Goal: Use online tool/utility: Utilize a website feature to perform a specific function

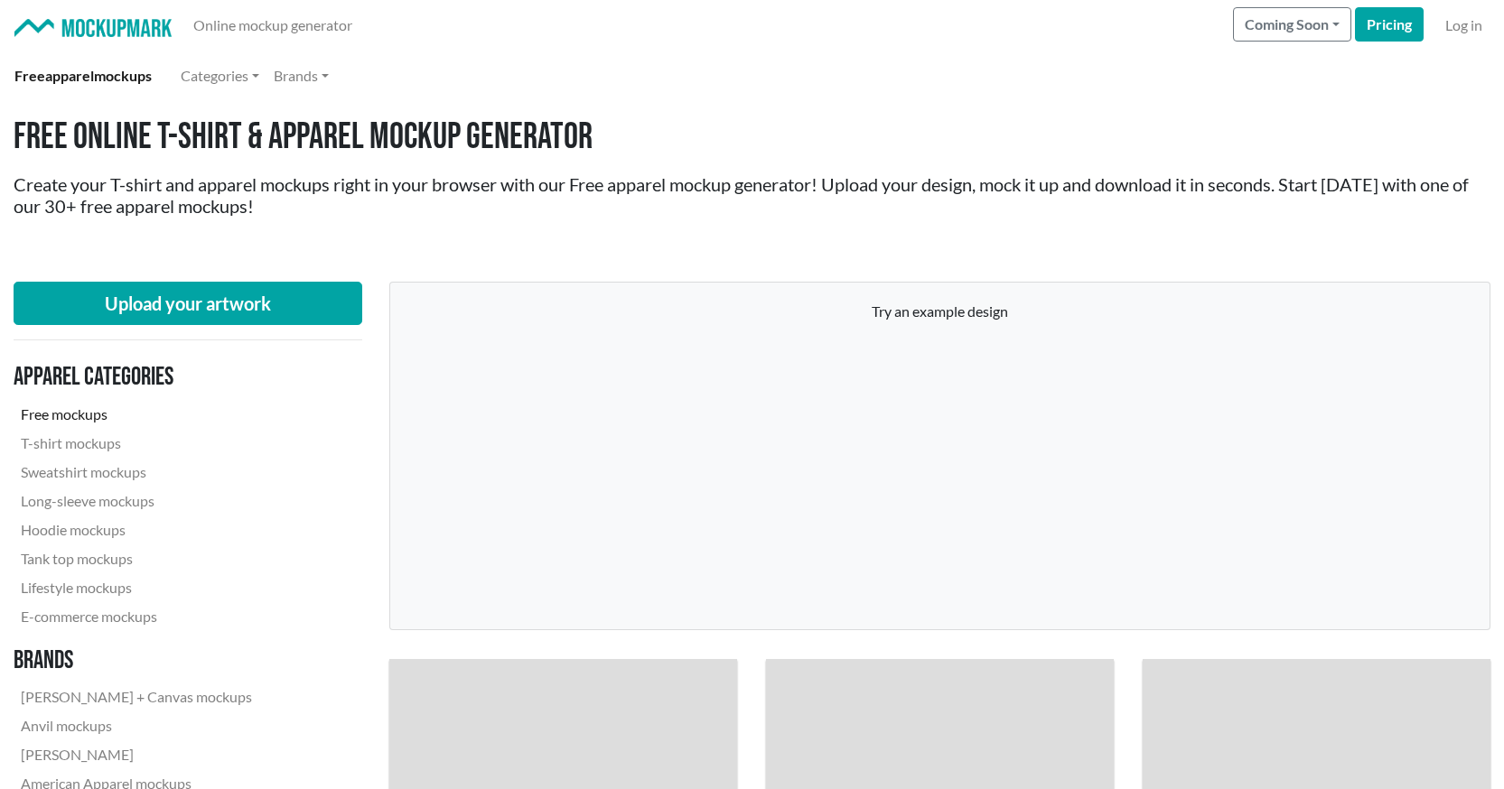
click at [56, 412] on link "Free mockups" at bounding box center [137, 414] width 246 height 29
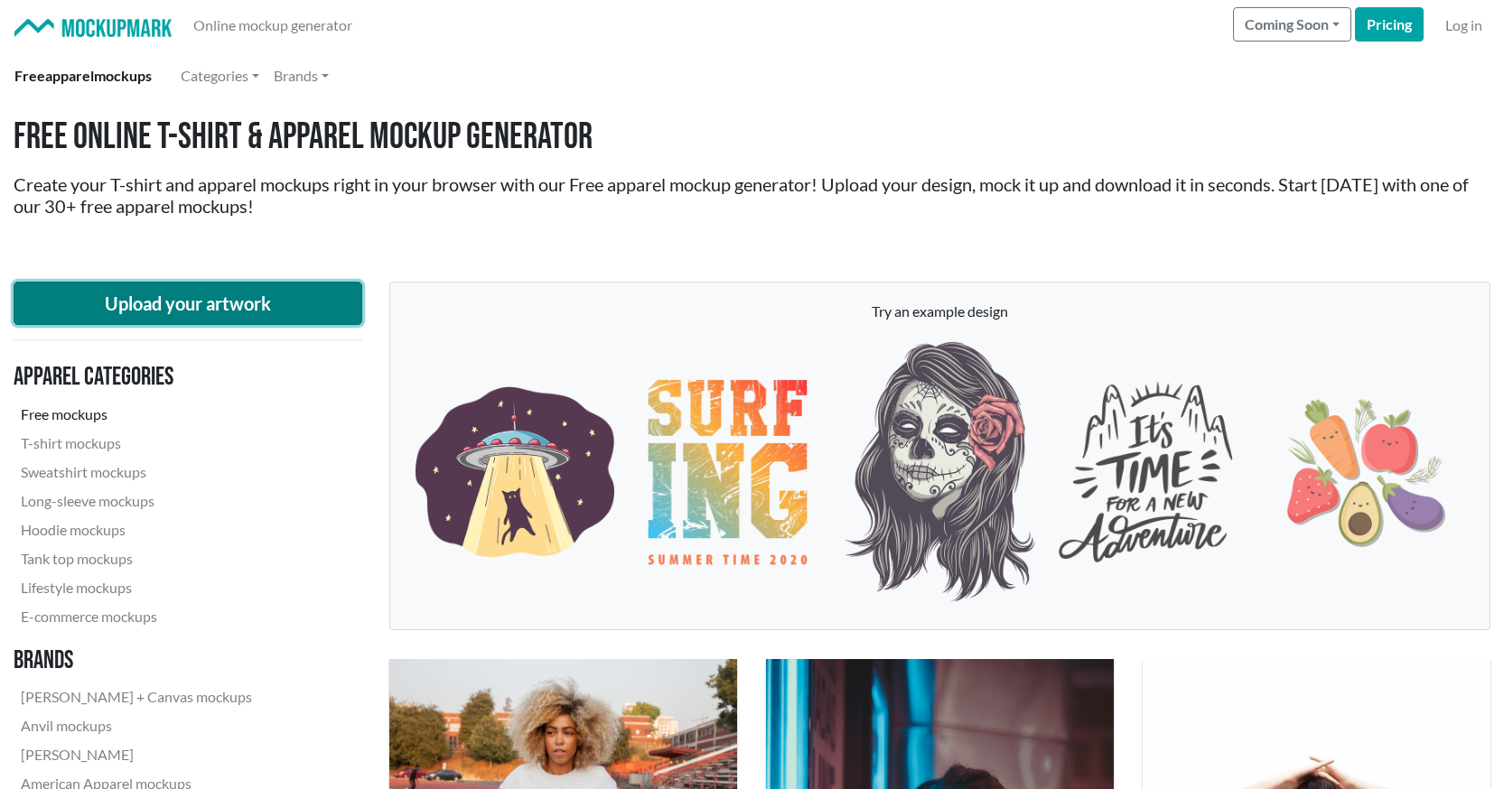
click at [177, 288] on button "Upload your artwork" at bounding box center [188, 303] width 349 height 43
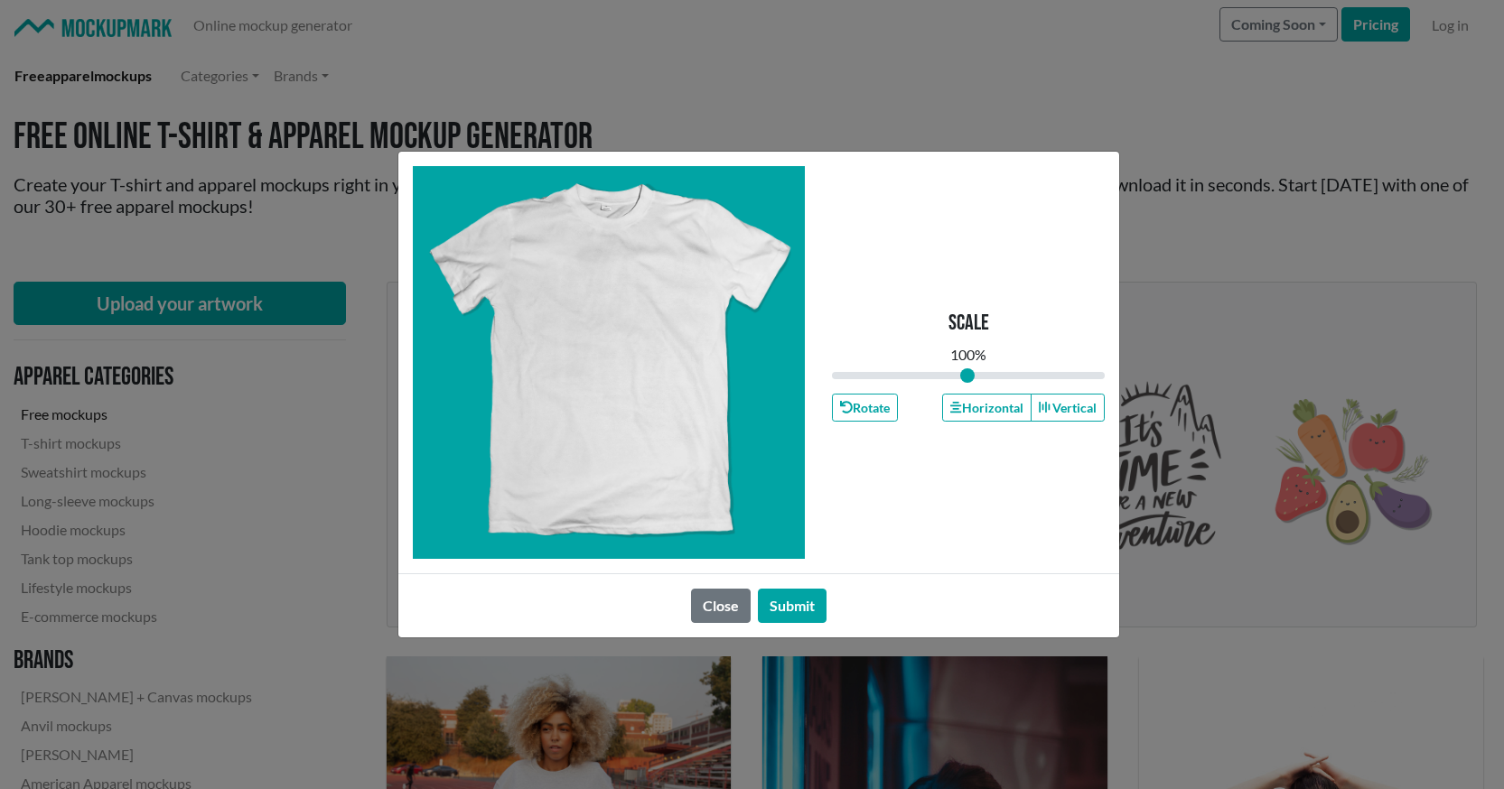
type input "1"
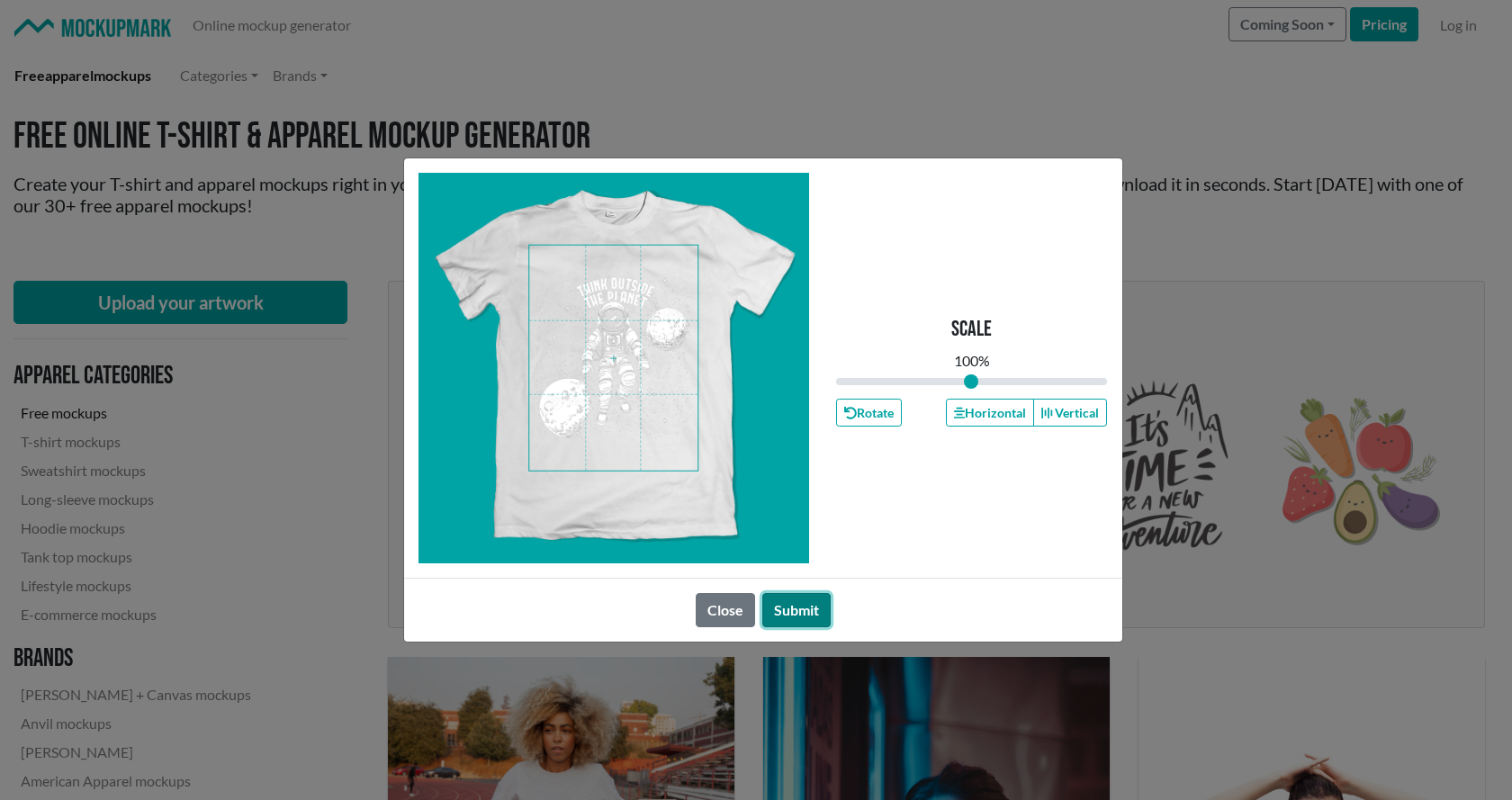
click at [791, 606] on button "Submit" at bounding box center [796, 610] width 69 height 34
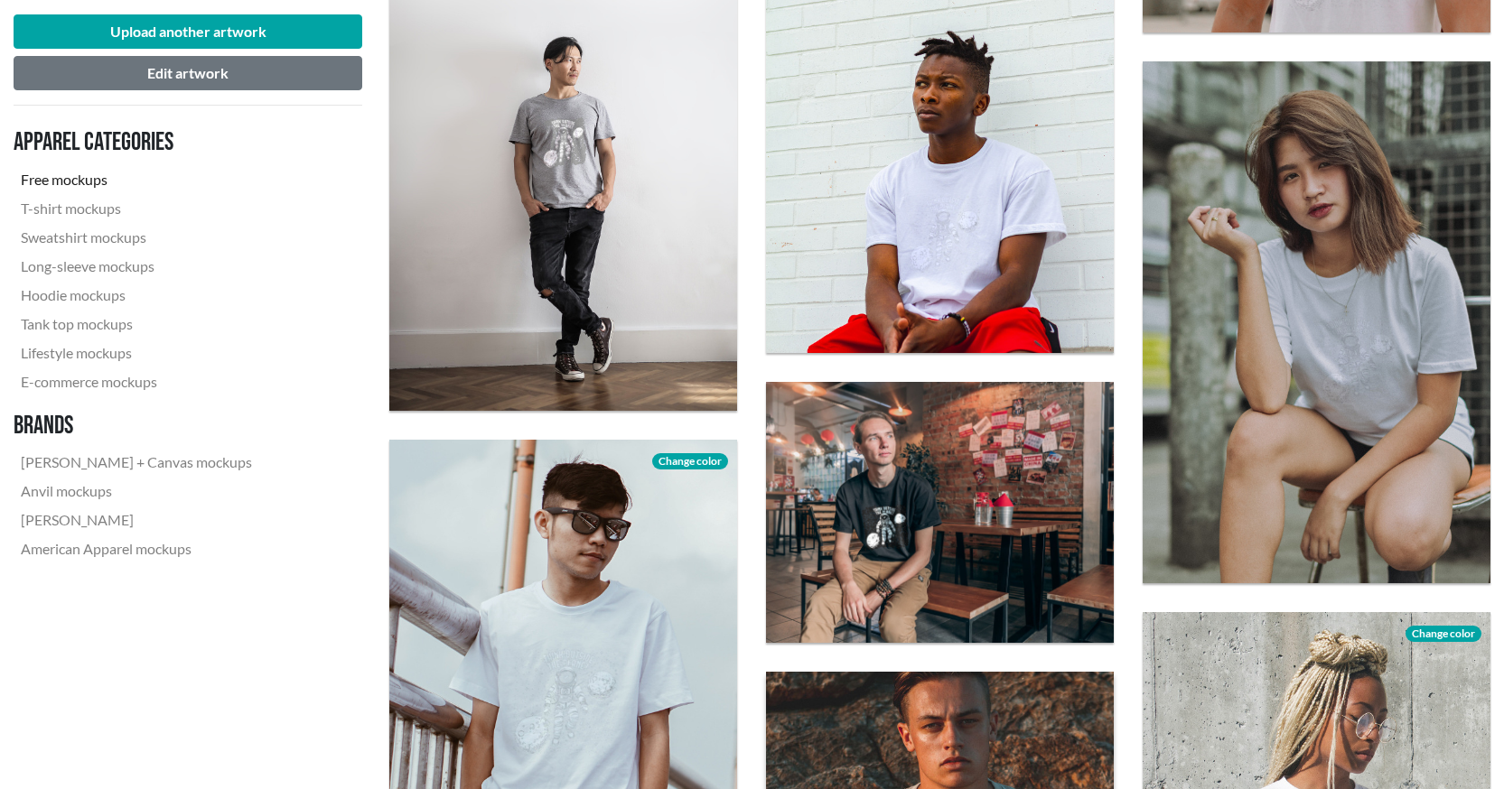
scroll to position [3252, 0]
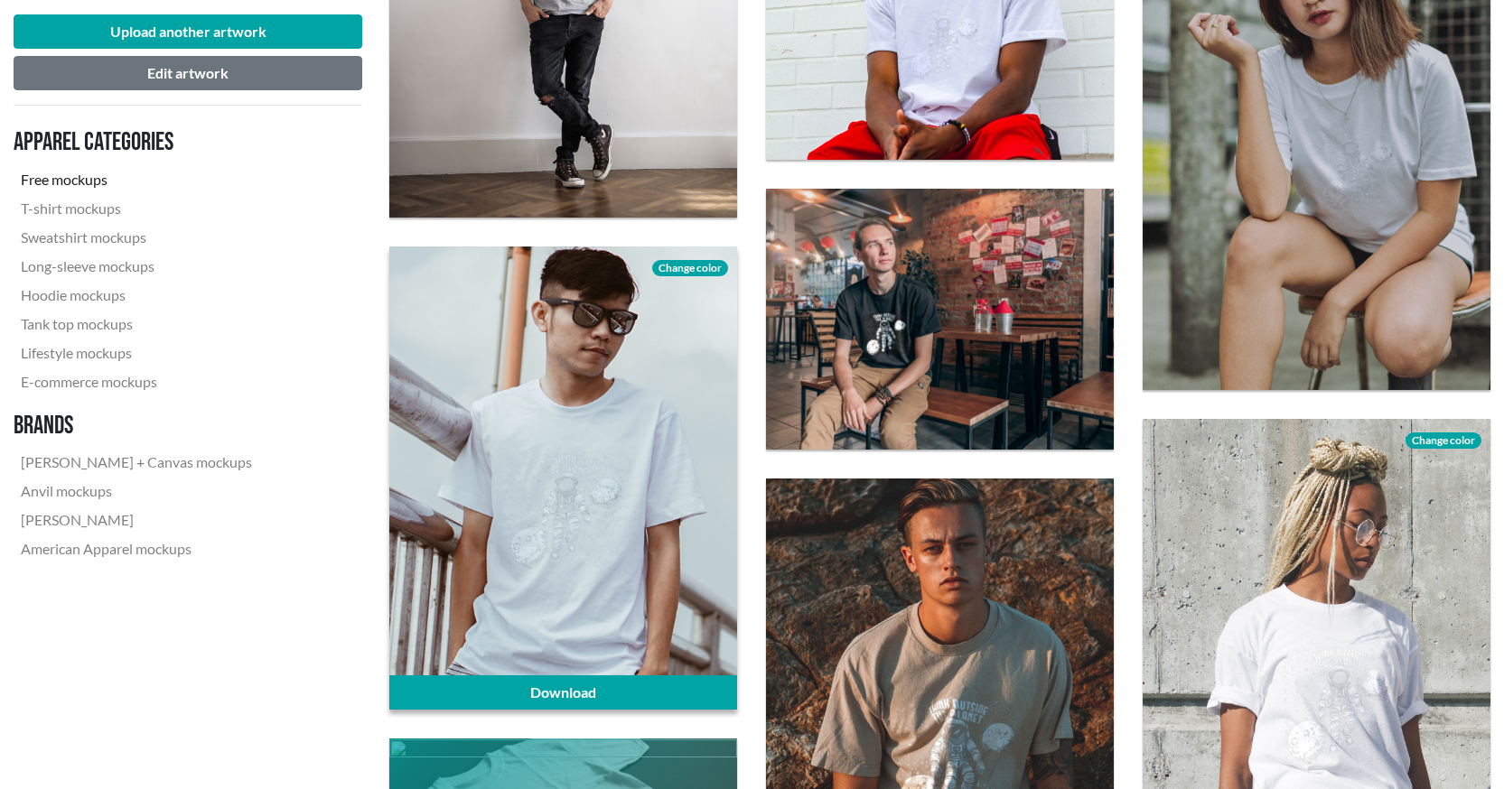
click at [682, 272] on span "Change color" at bounding box center [690, 268] width 76 height 16
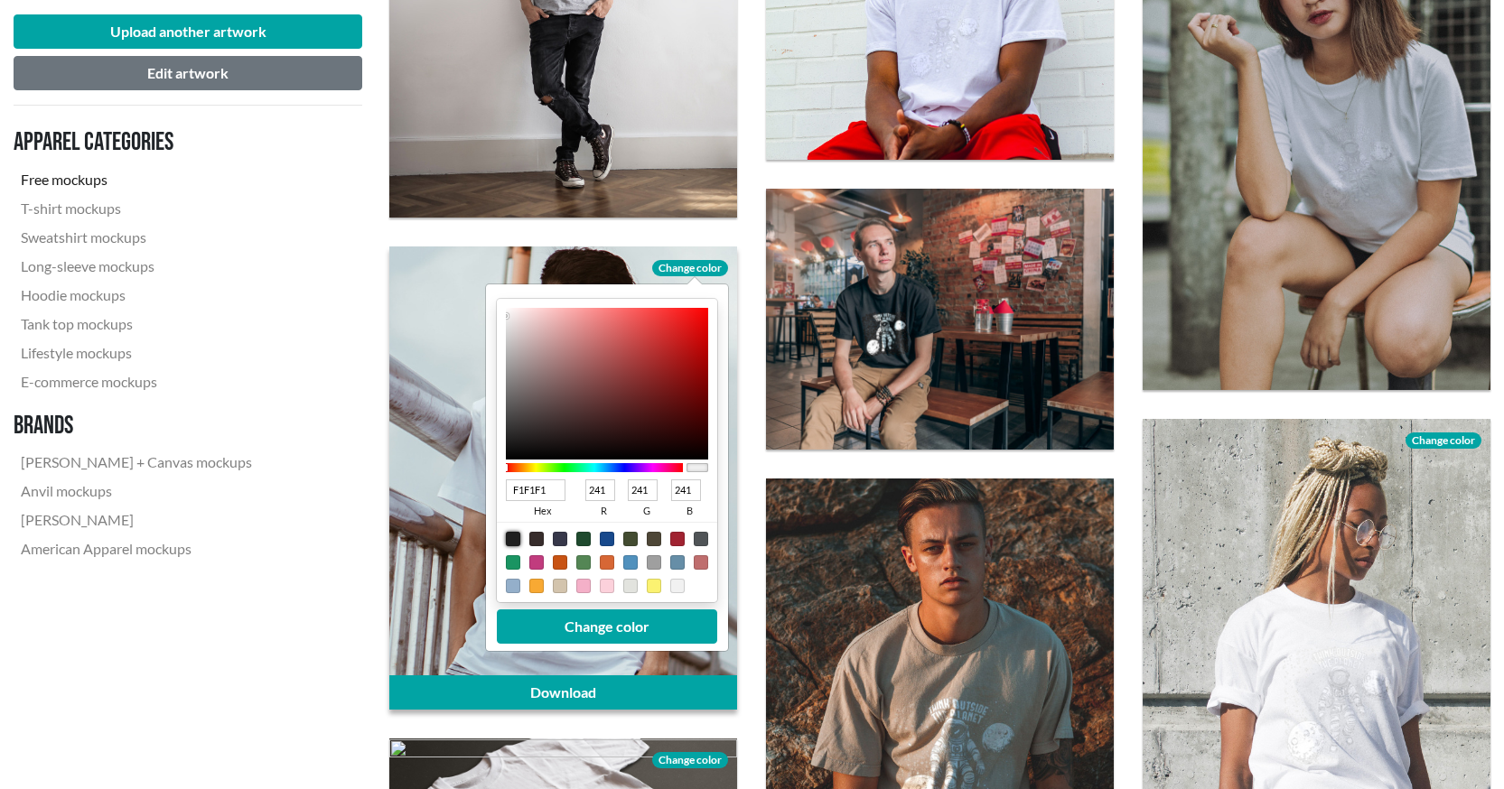
click at [509, 539] on div at bounding box center [513, 539] width 14 height 14
type input "1F1F1F"
type input "31"
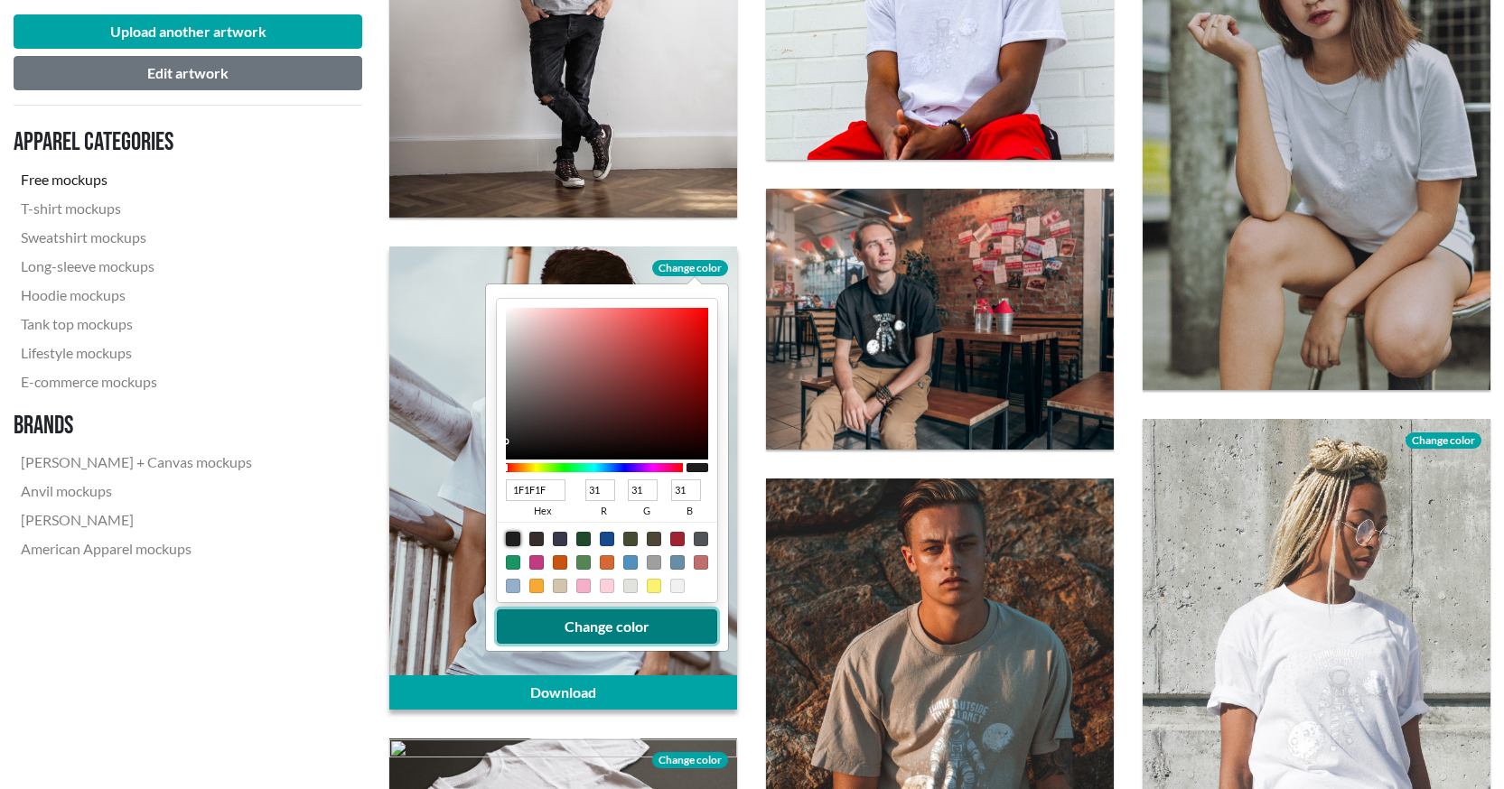
click at [565, 627] on button "Change color" at bounding box center [607, 627] width 220 height 34
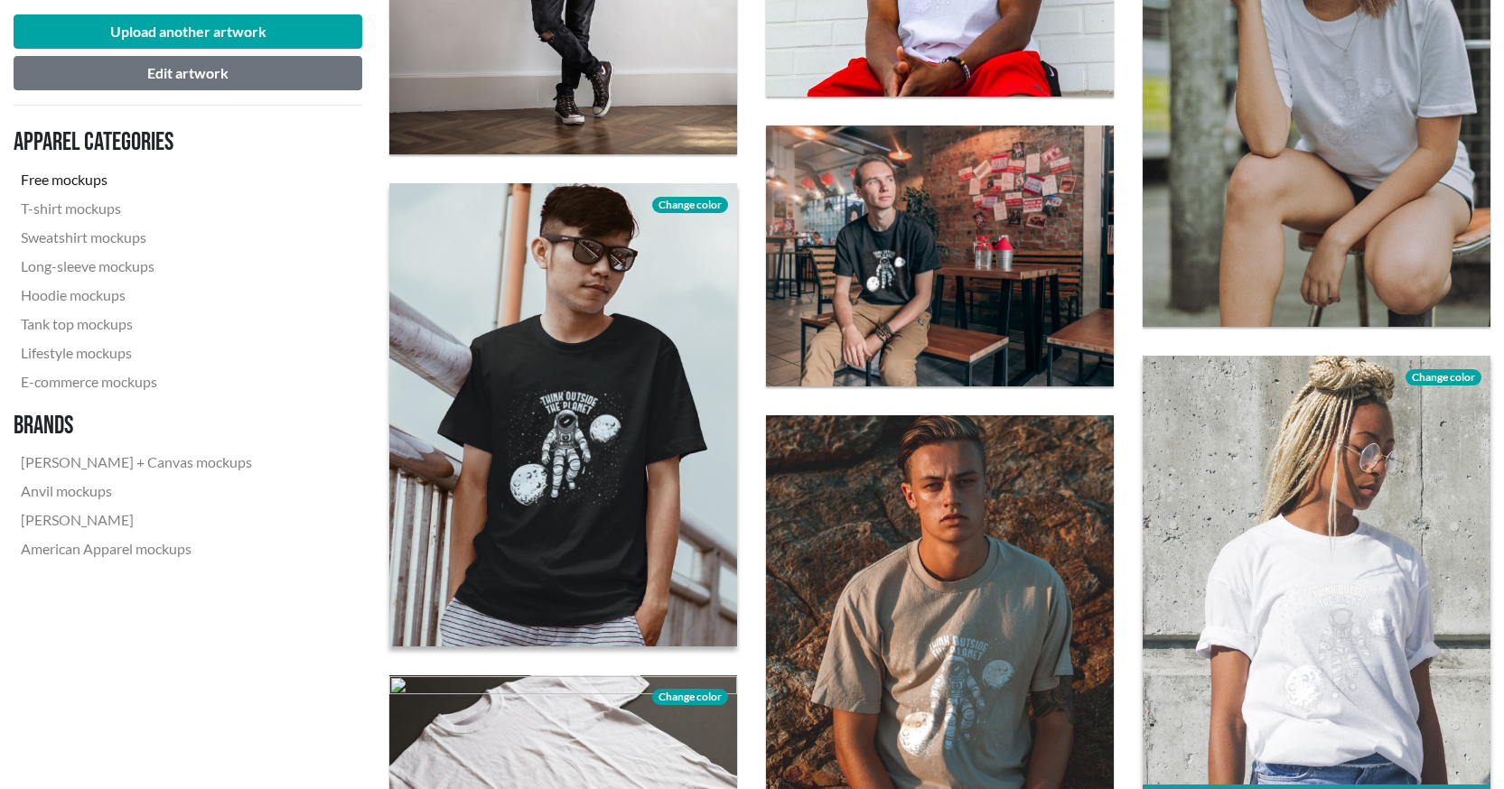
scroll to position [3433, 0]
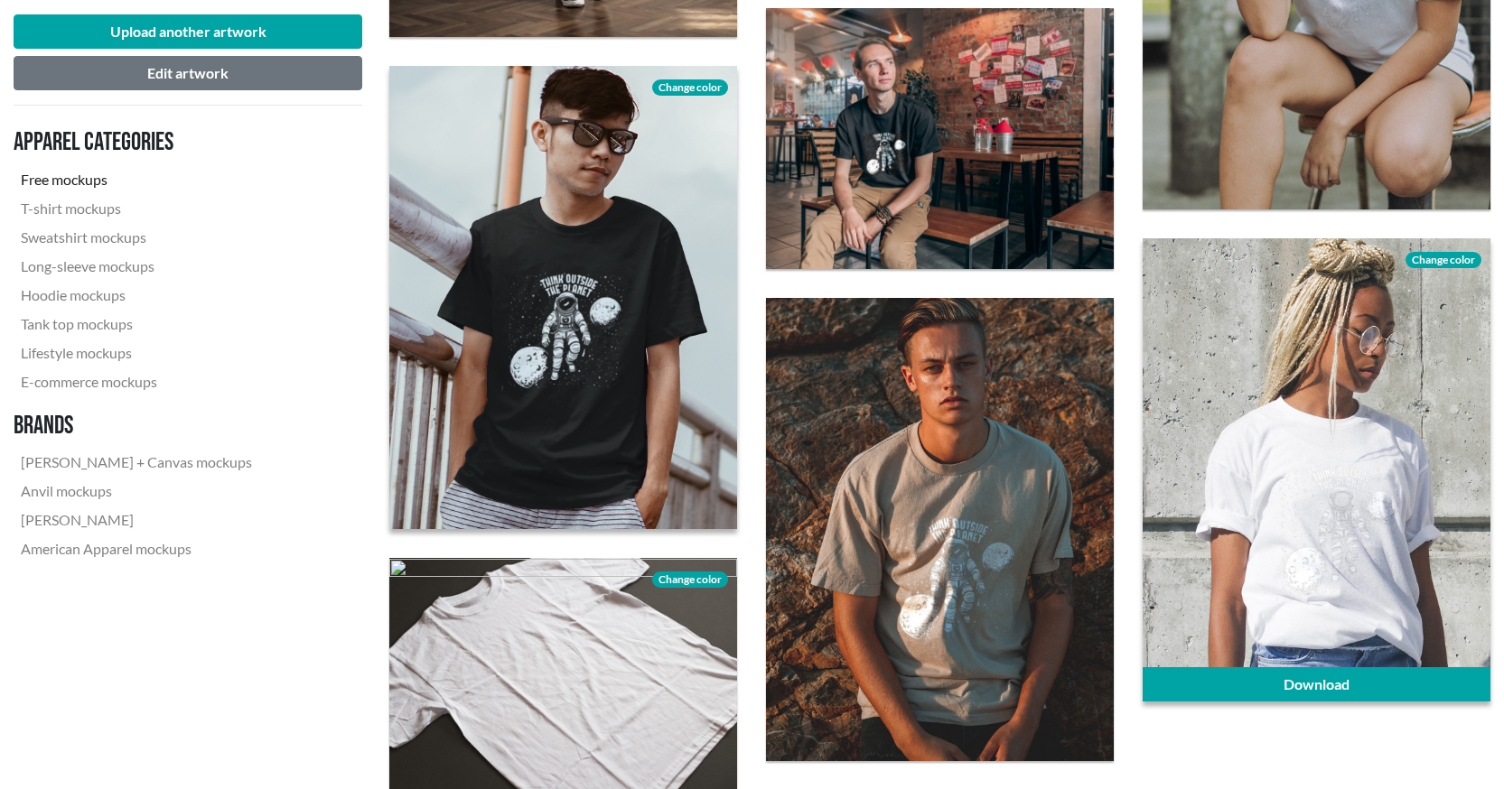
click at [1451, 258] on span "Change color" at bounding box center [1444, 260] width 76 height 16
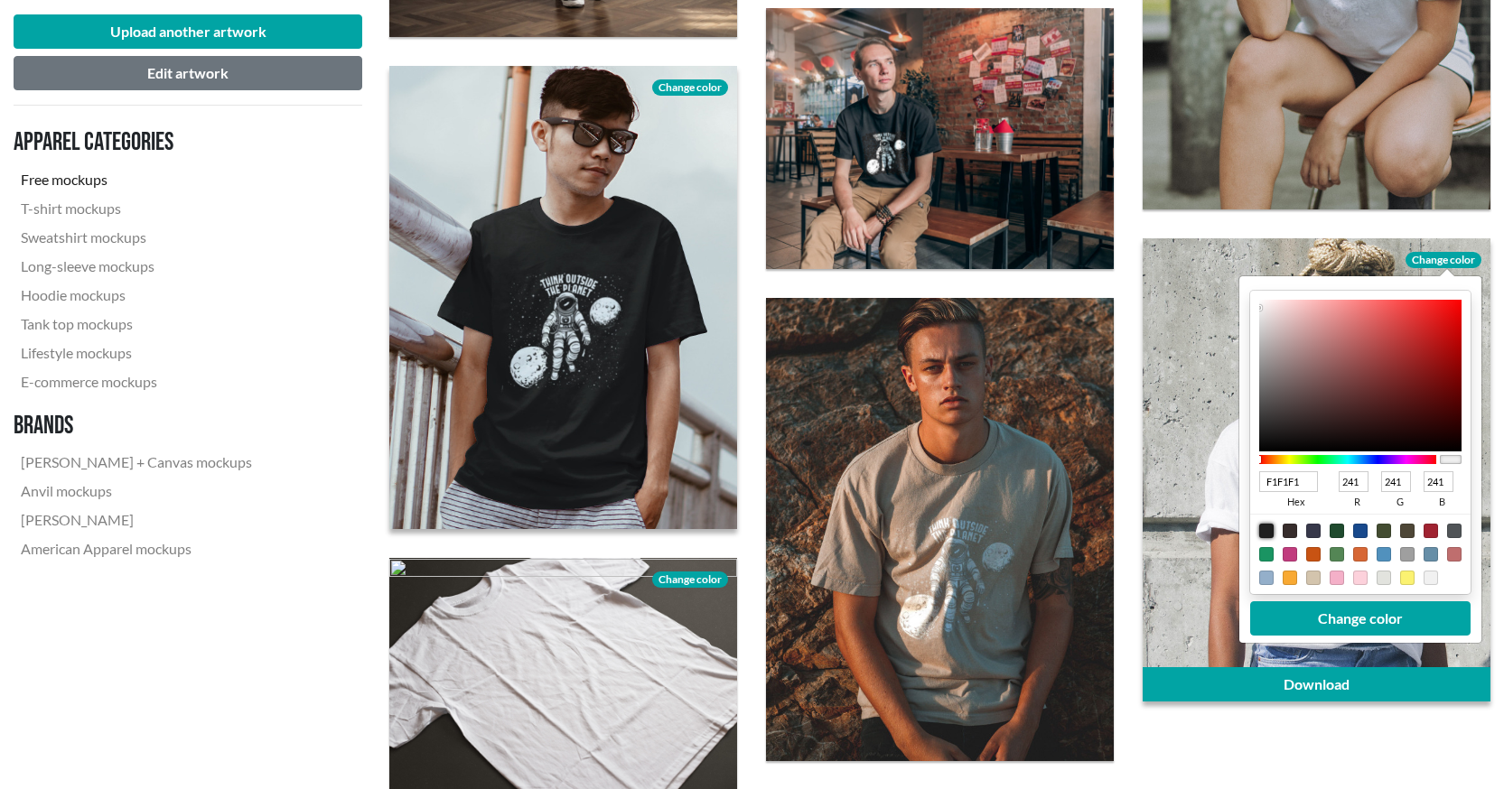
click at [1264, 524] on div at bounding box center [1266, 531] width 14 height 14
type input "1F1F1F"
type input "31"
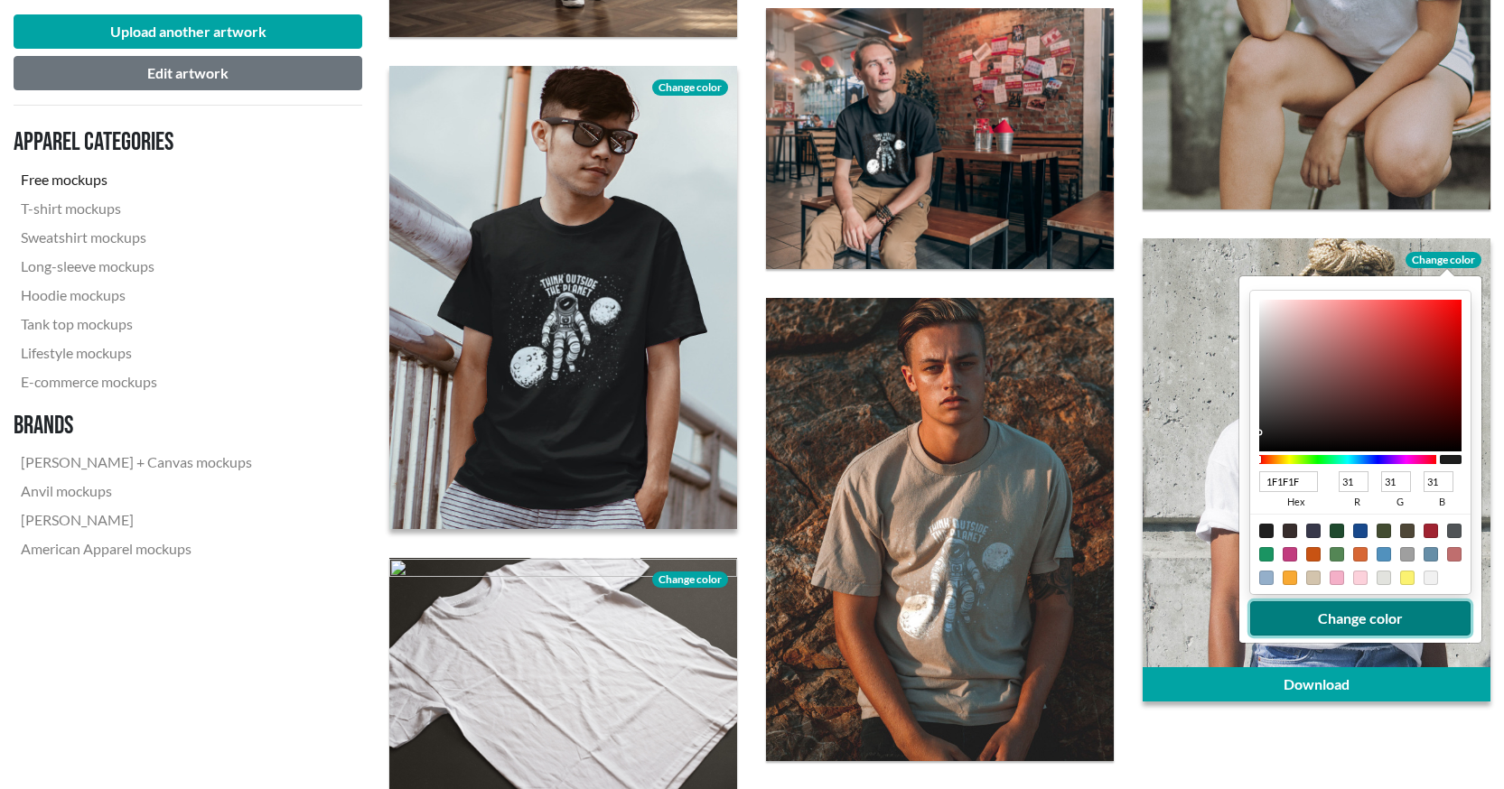
click at [1331, 619] on button "Change color" at bounding box center [1360, 619] width 220 height 34
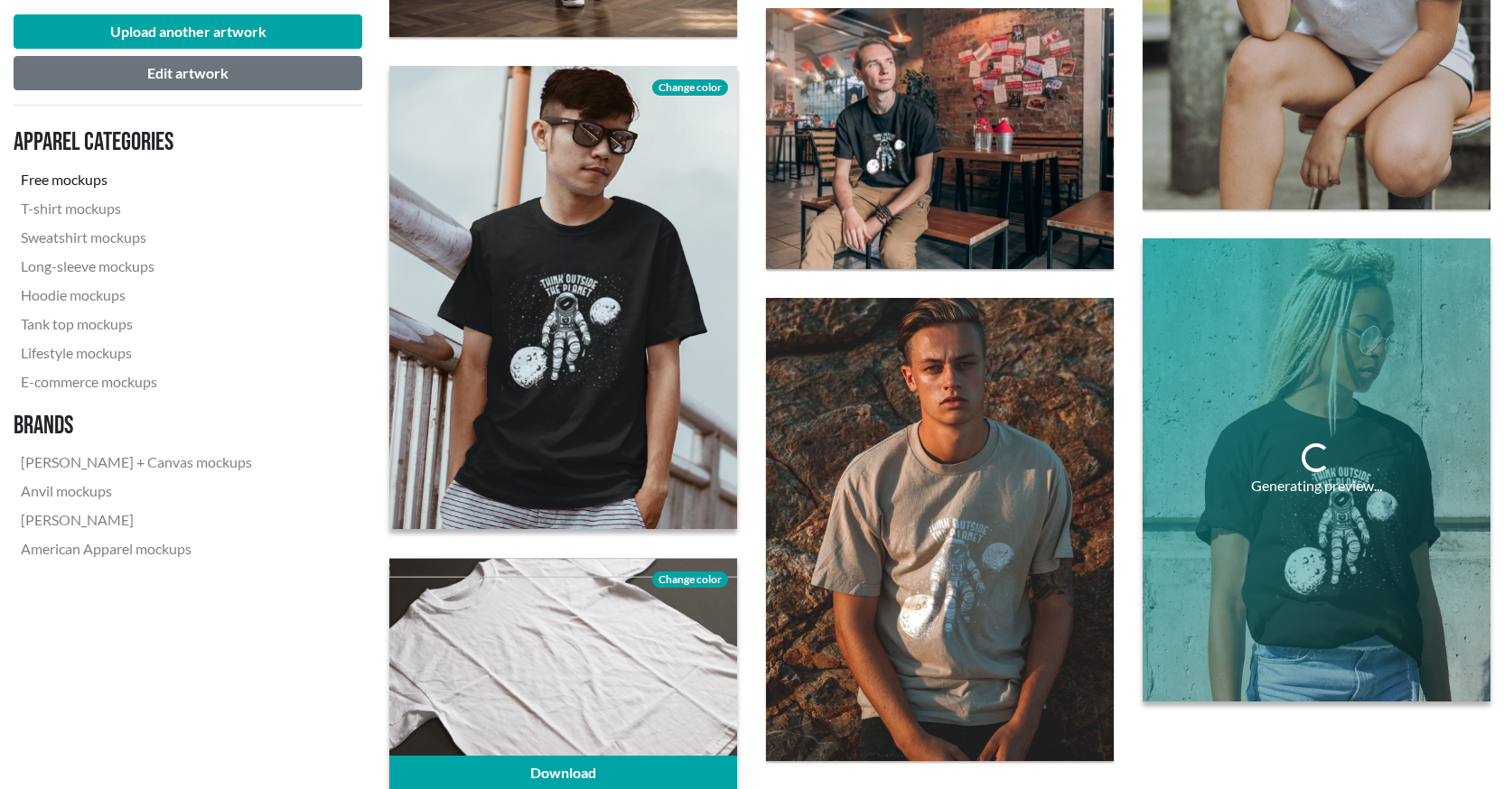
scroll to position [3523, 0]
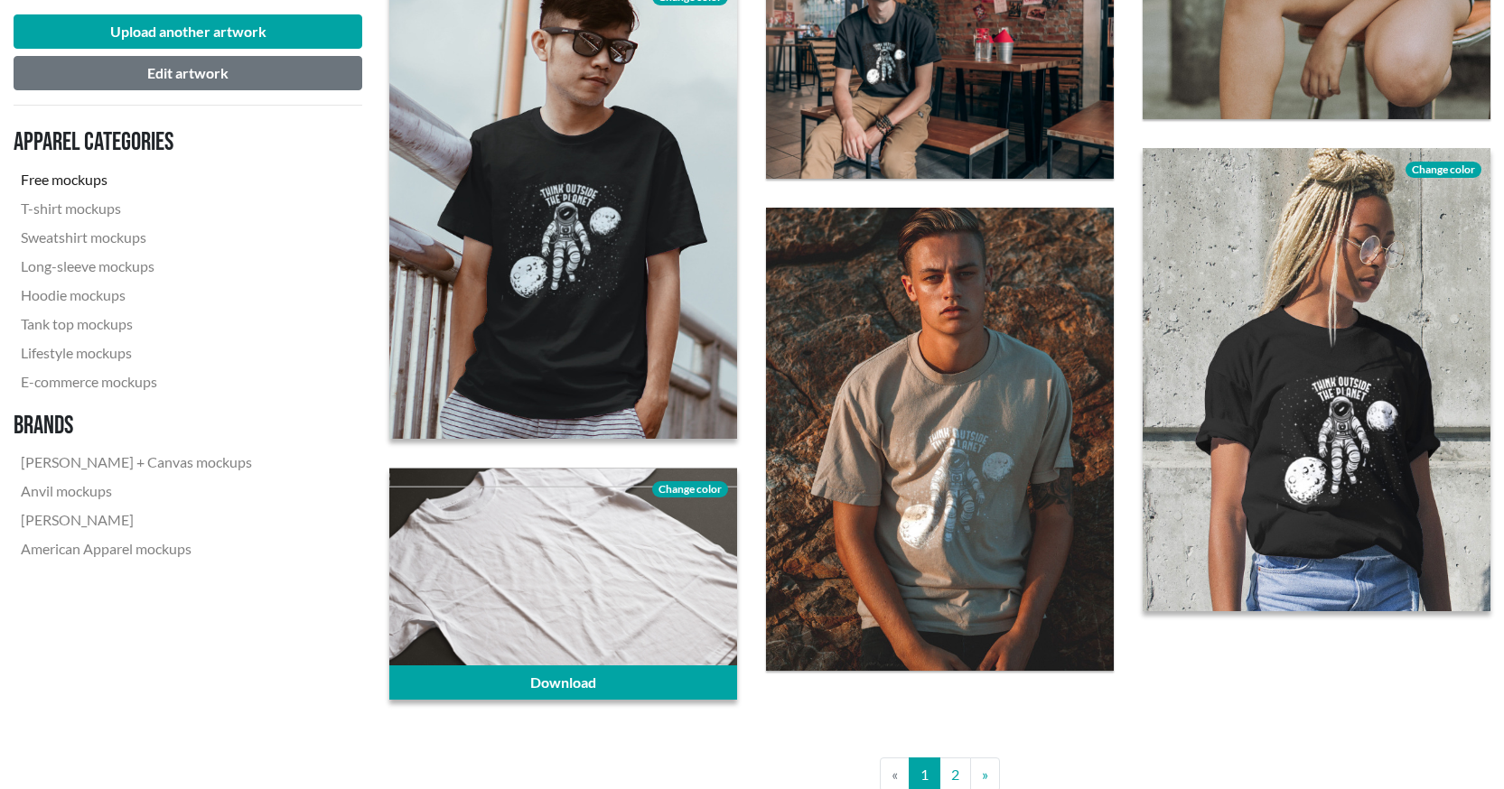
click at [693, 484] on span "Change color" at bounding box center [690, 489] width 76 height 16
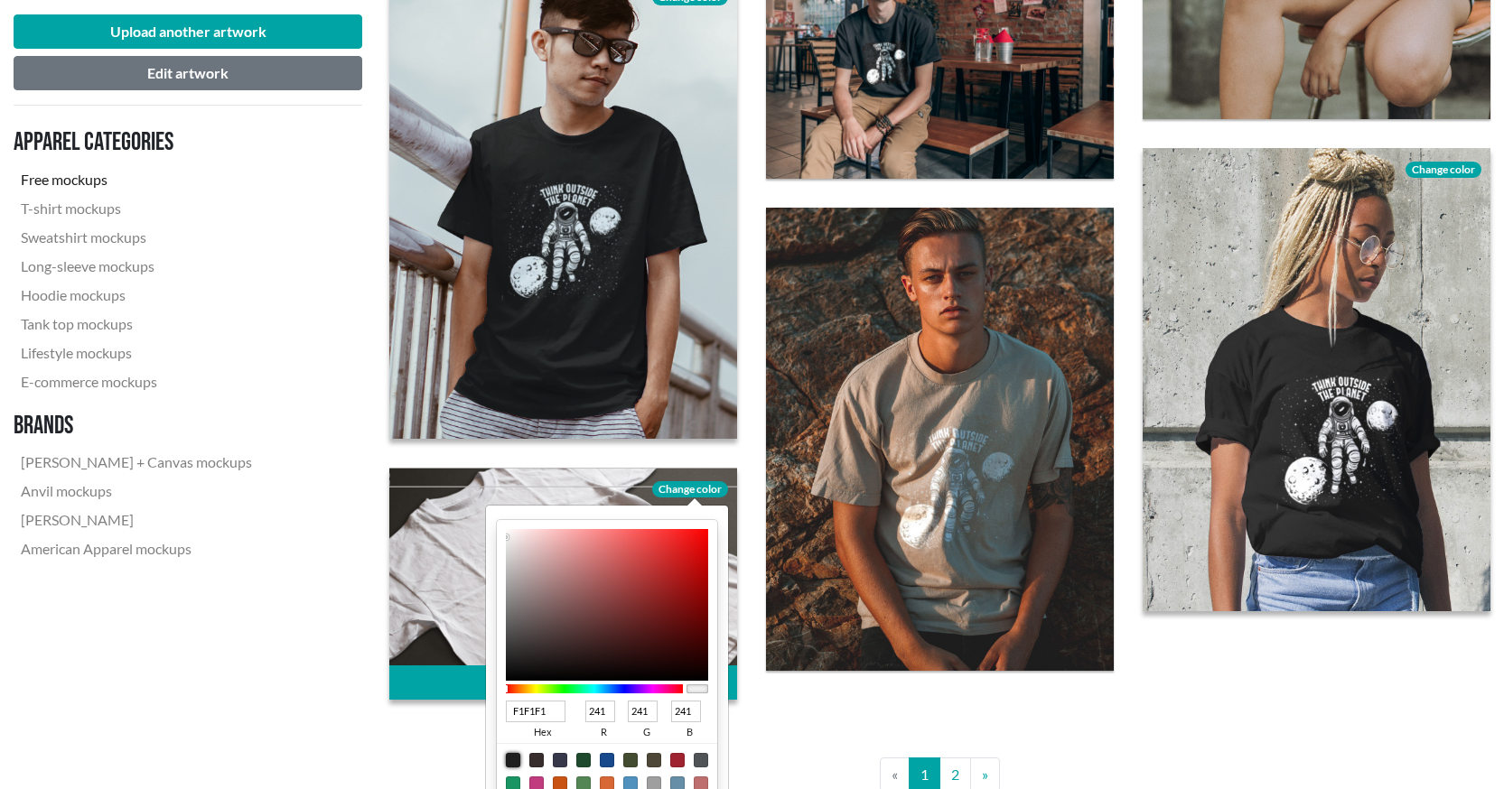
click at [511, 757] on div at bounding box center [513, 760] width 14 height 14
type input "1F1F1F"
type input "31"
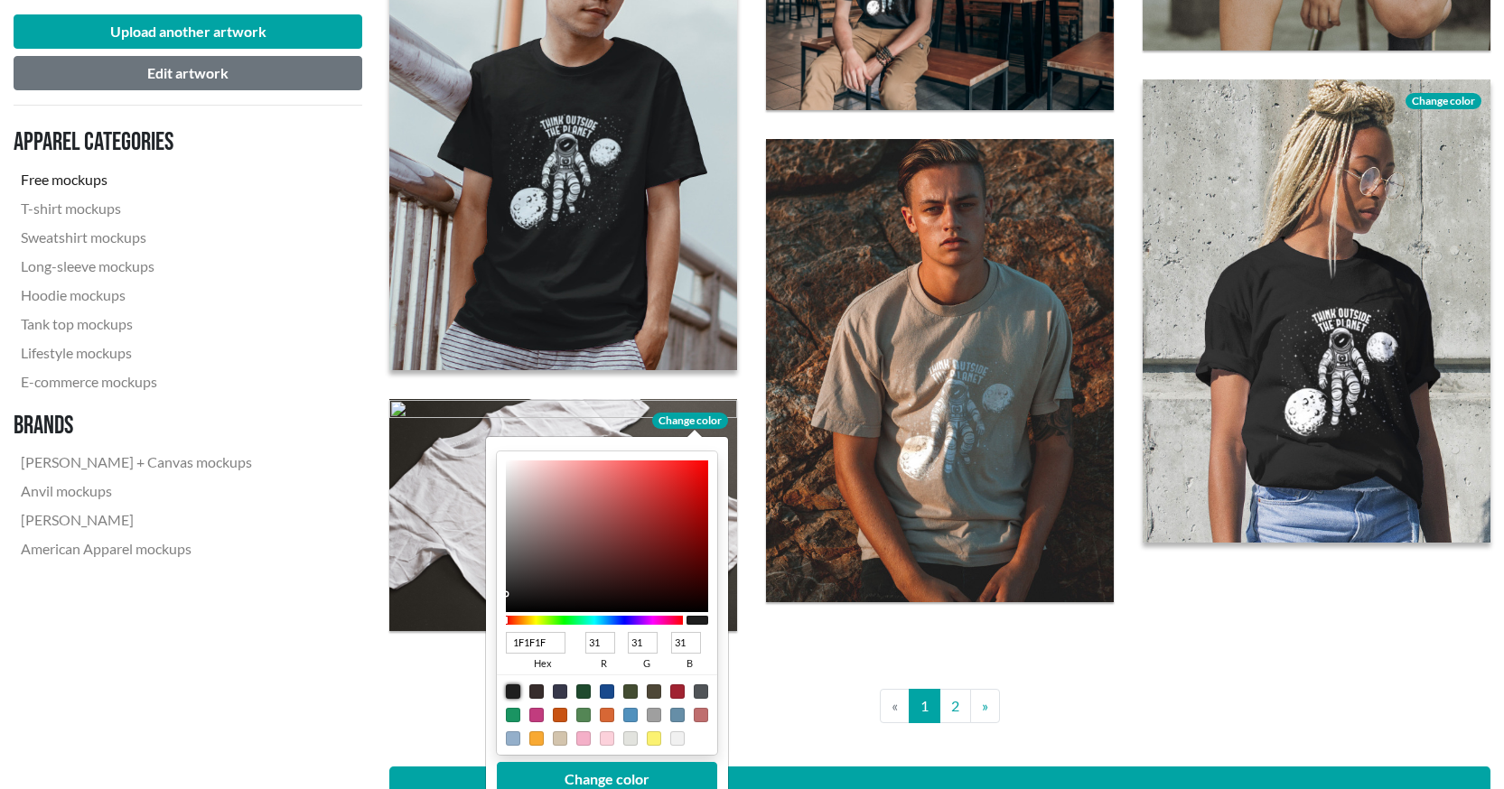
scroll to position [3884, 0]
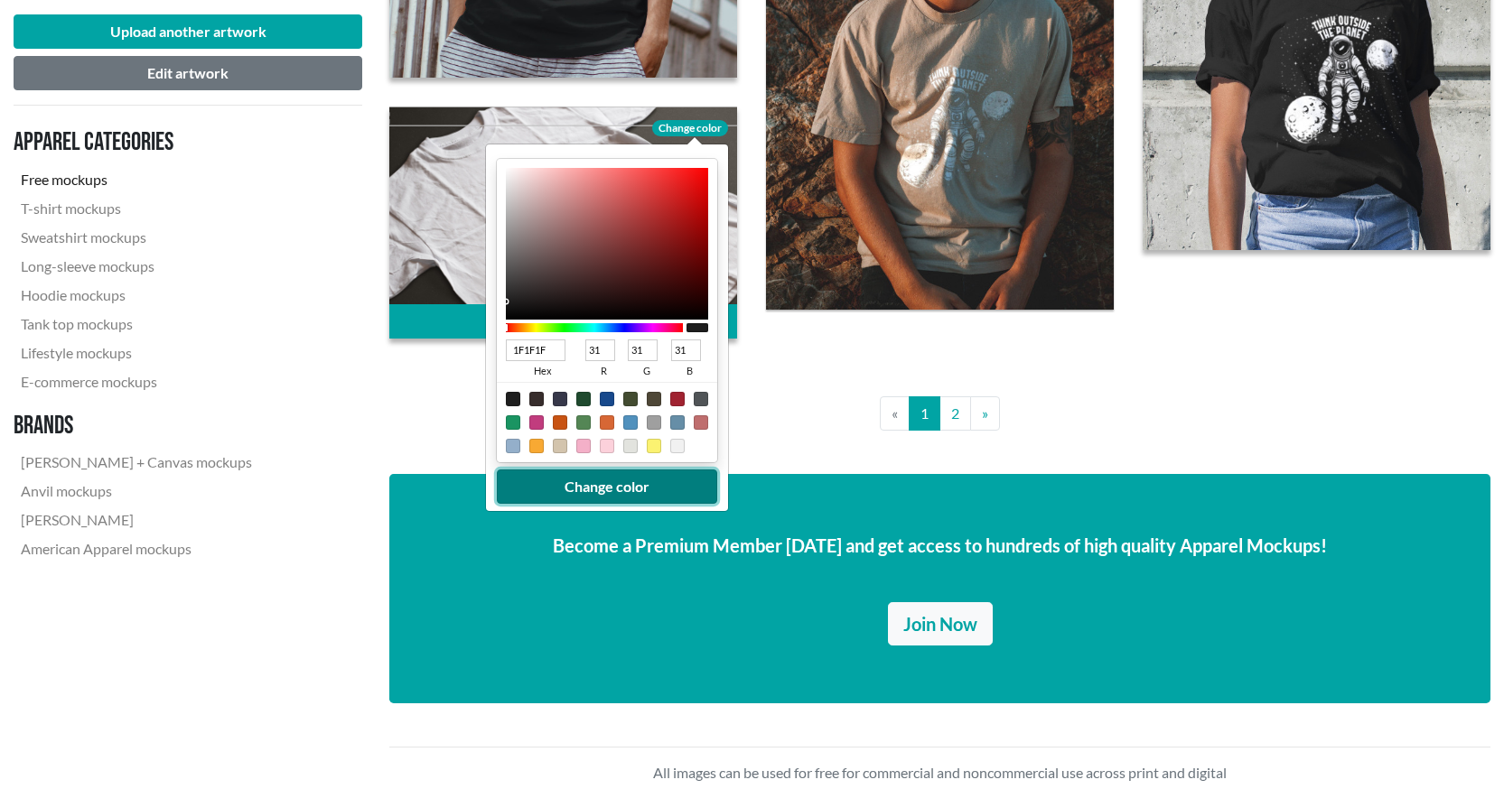
click at [614, 492] on button "Change color" at bounding box center [607, 487] width 220 height 34
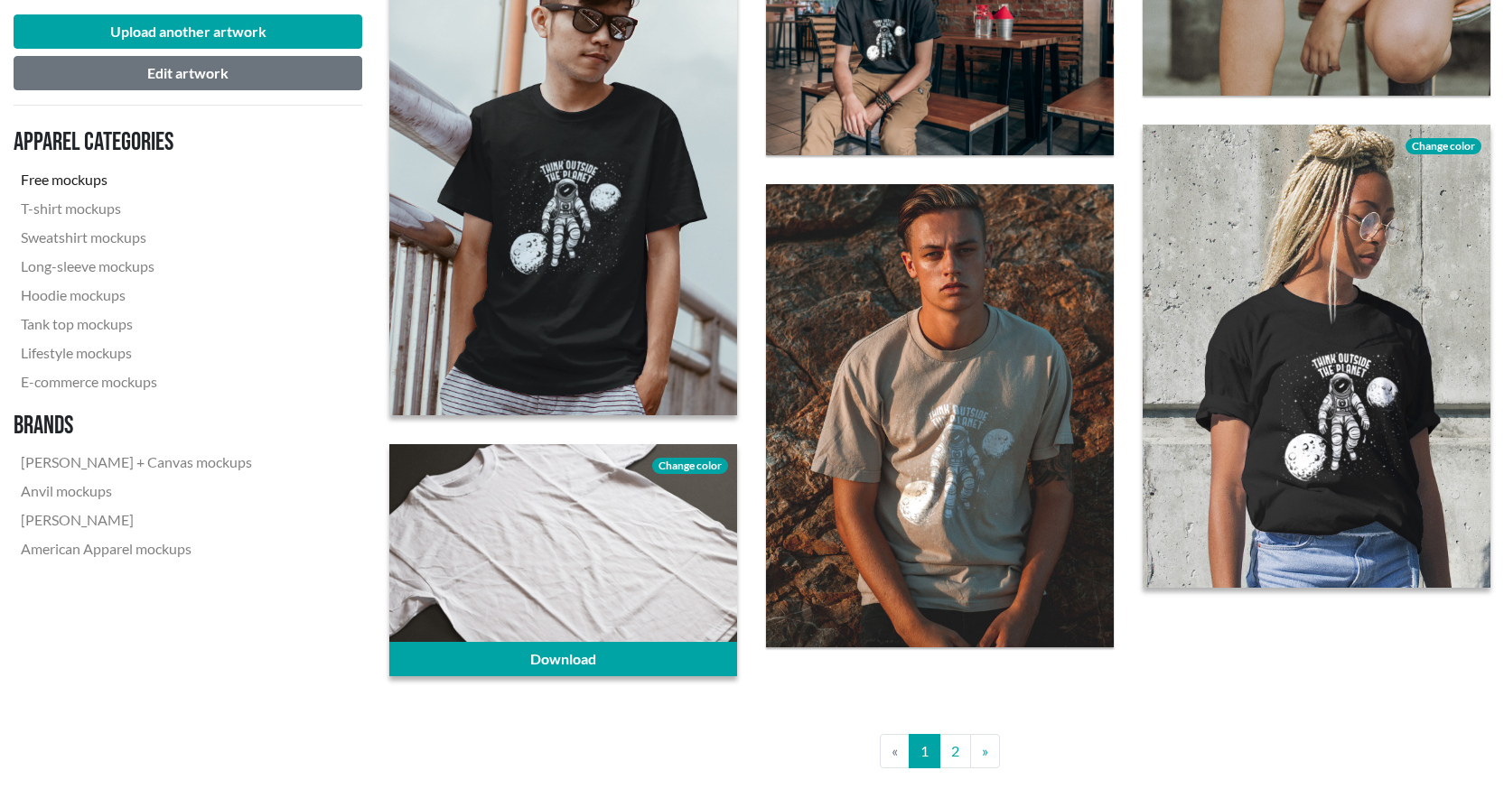
scroll to position [3523, 0]
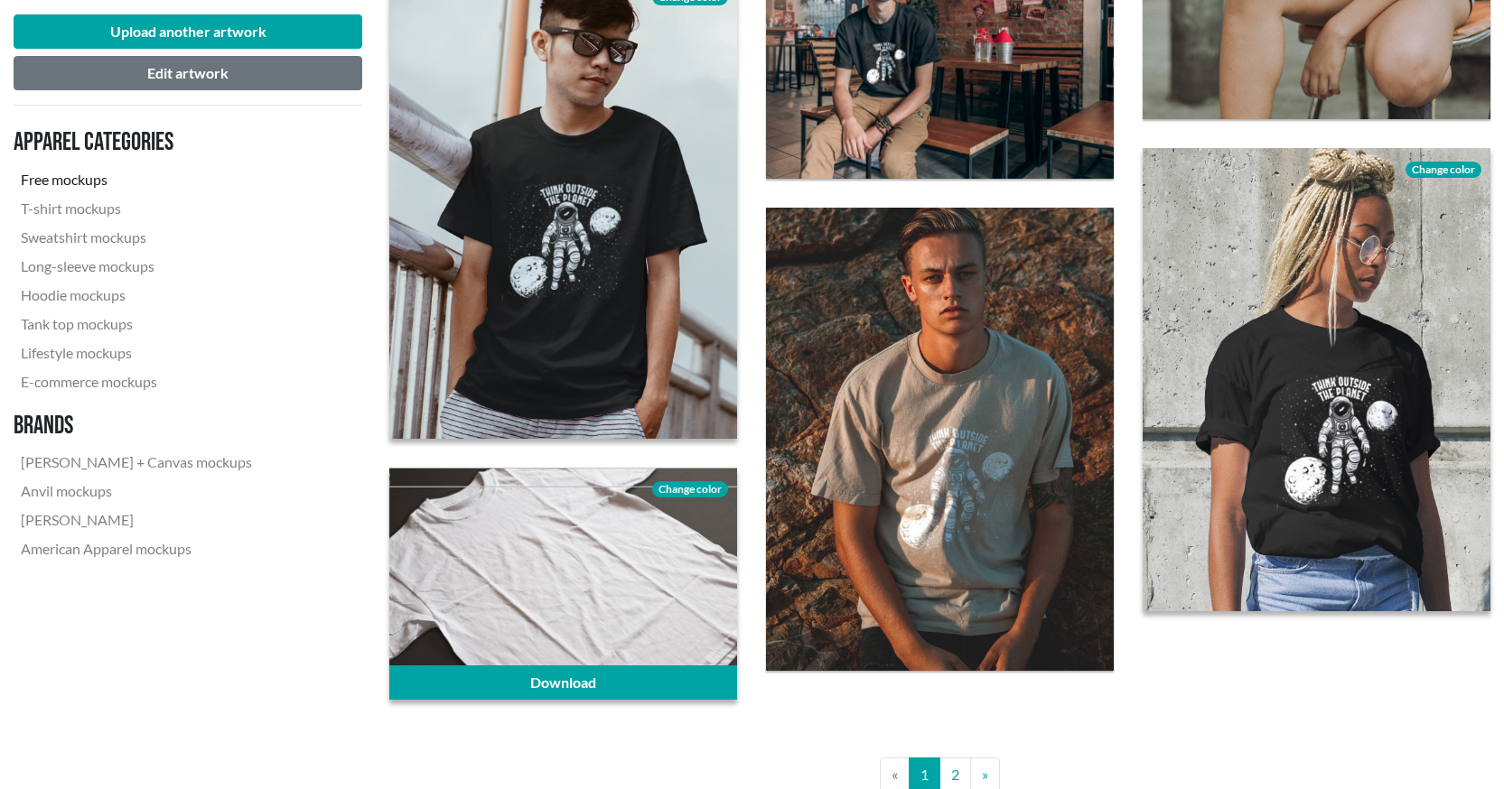
click at [509, 538] on div at bounding box center [563, 584] width 348 height 232
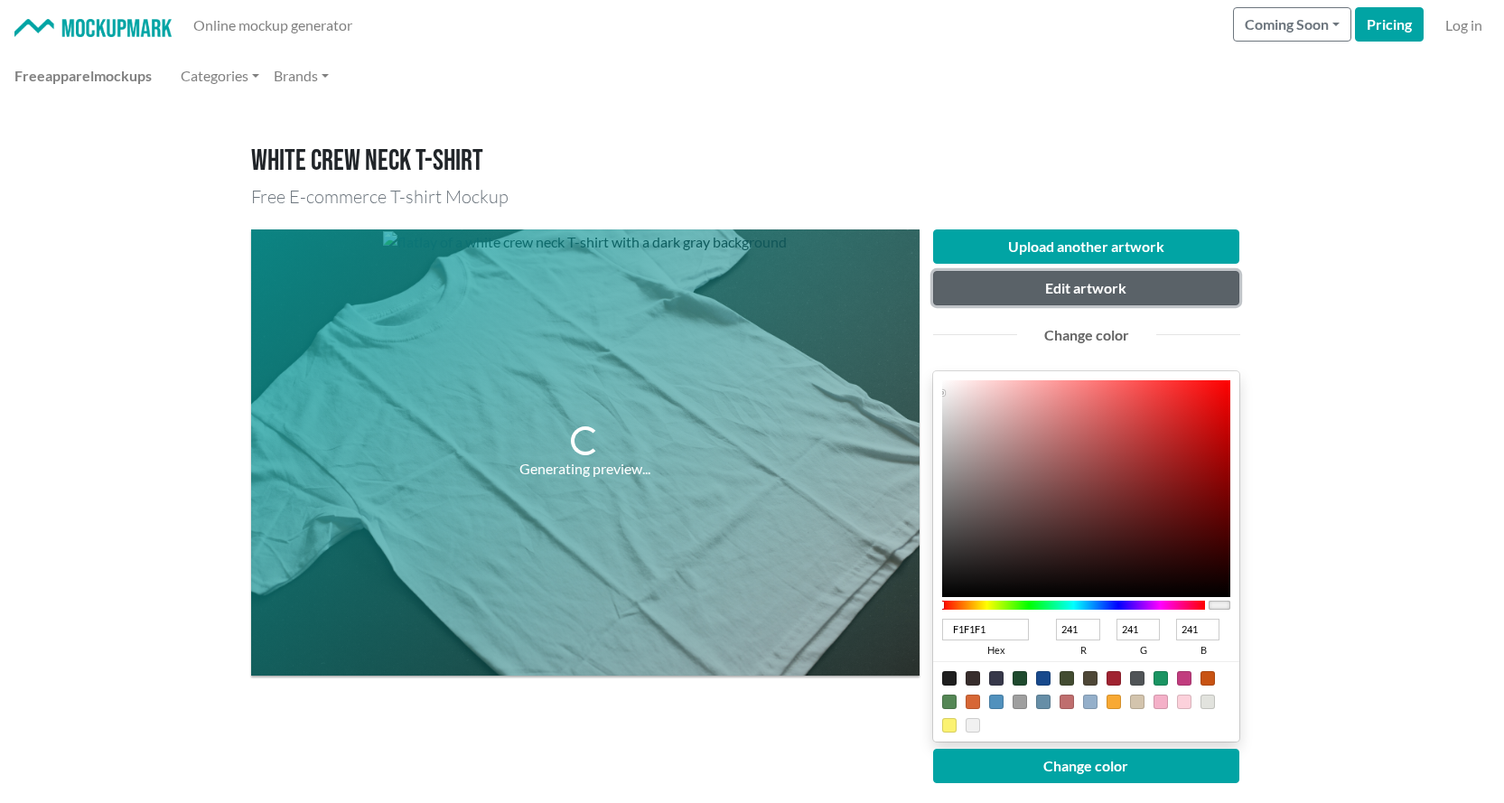
click at [1029, 286] on button "Edit artwork" at bounding box center [1086, 288] width 307 height 34
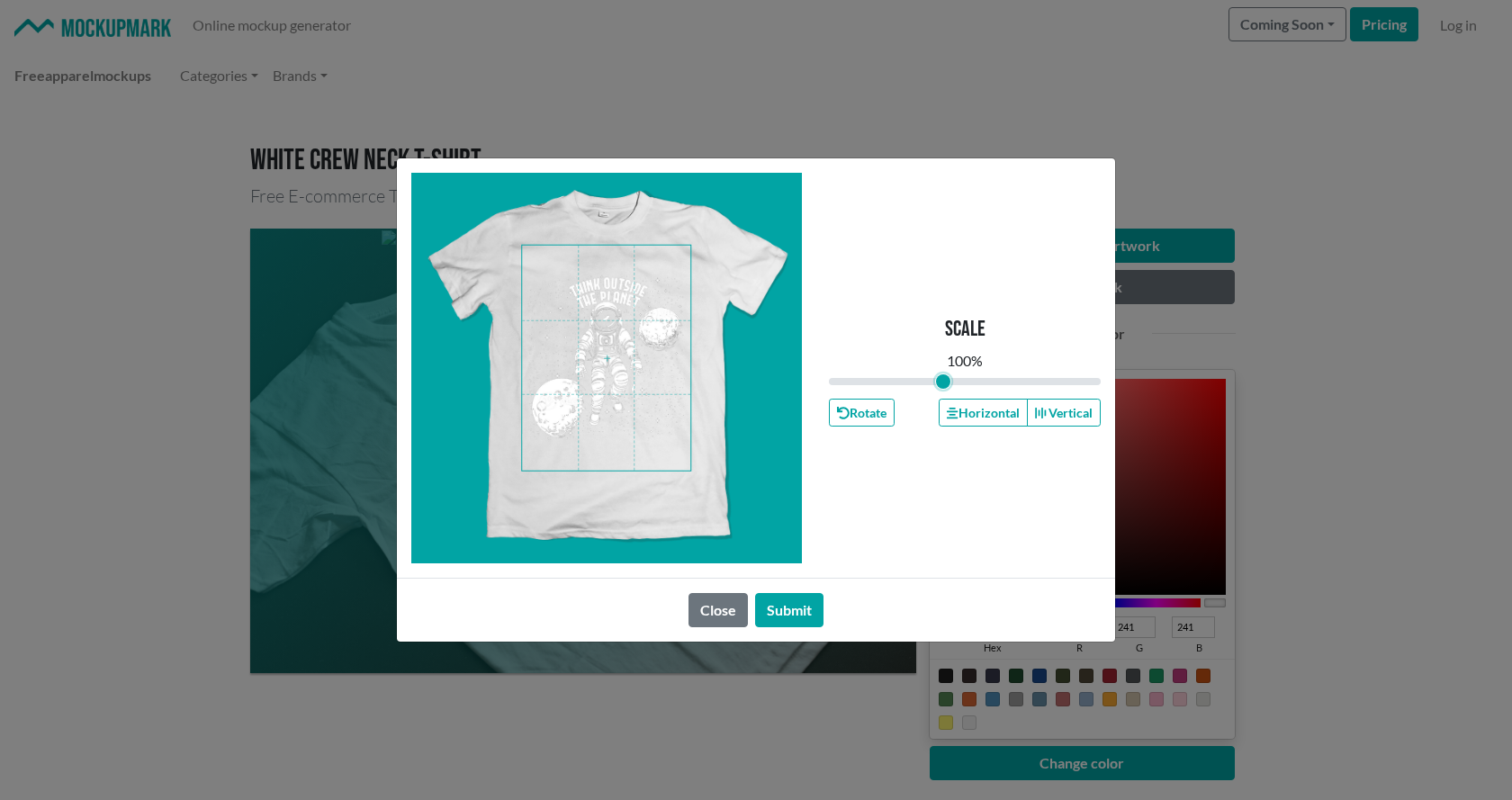
type input "0.84"
click at [943, 382] on input "range" at bounding box center [964, 382] width 272 height 20
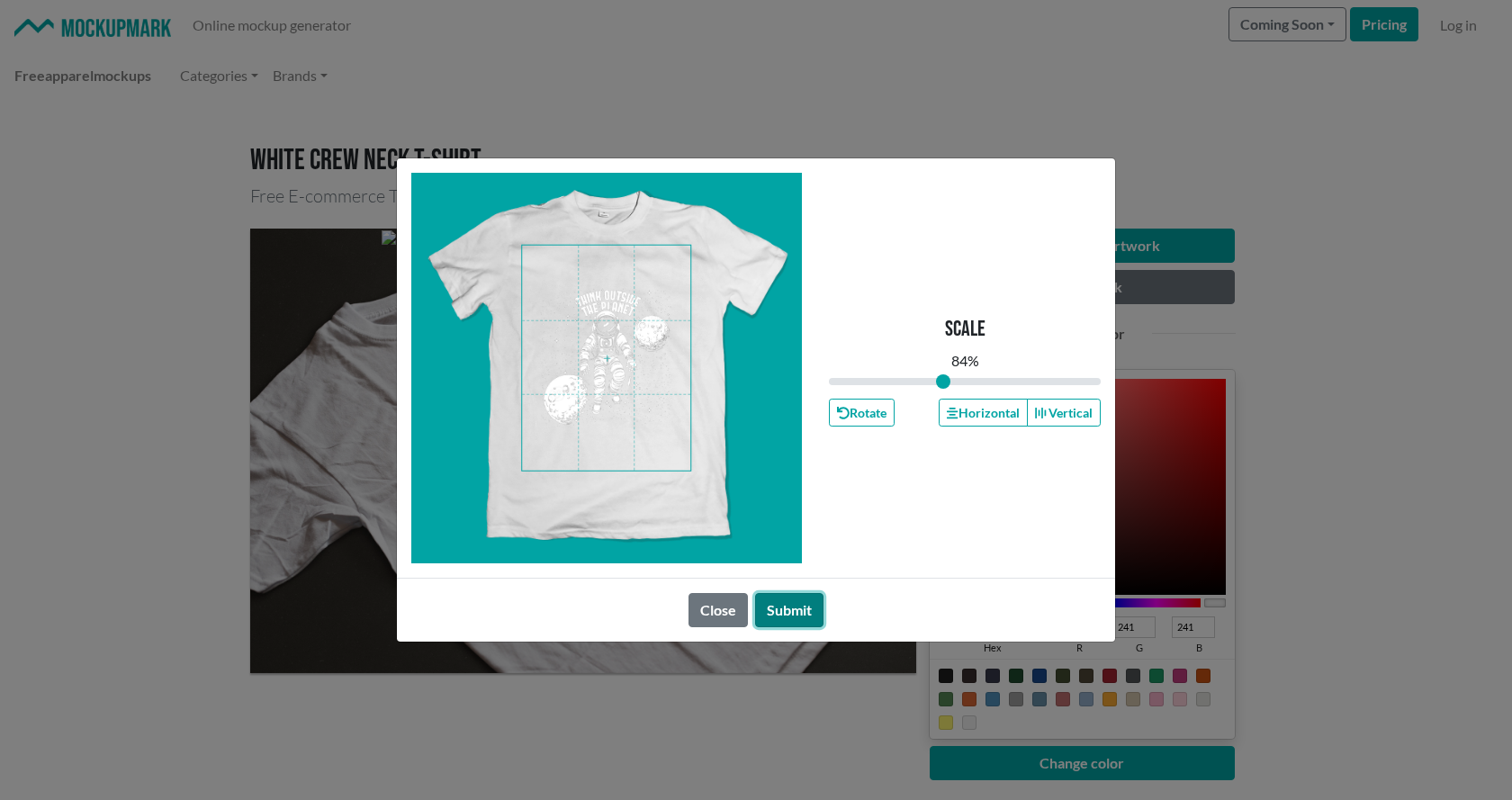
click at [781, 615] on button "Submit" at bounding box center [789, 610] width 69 height 34
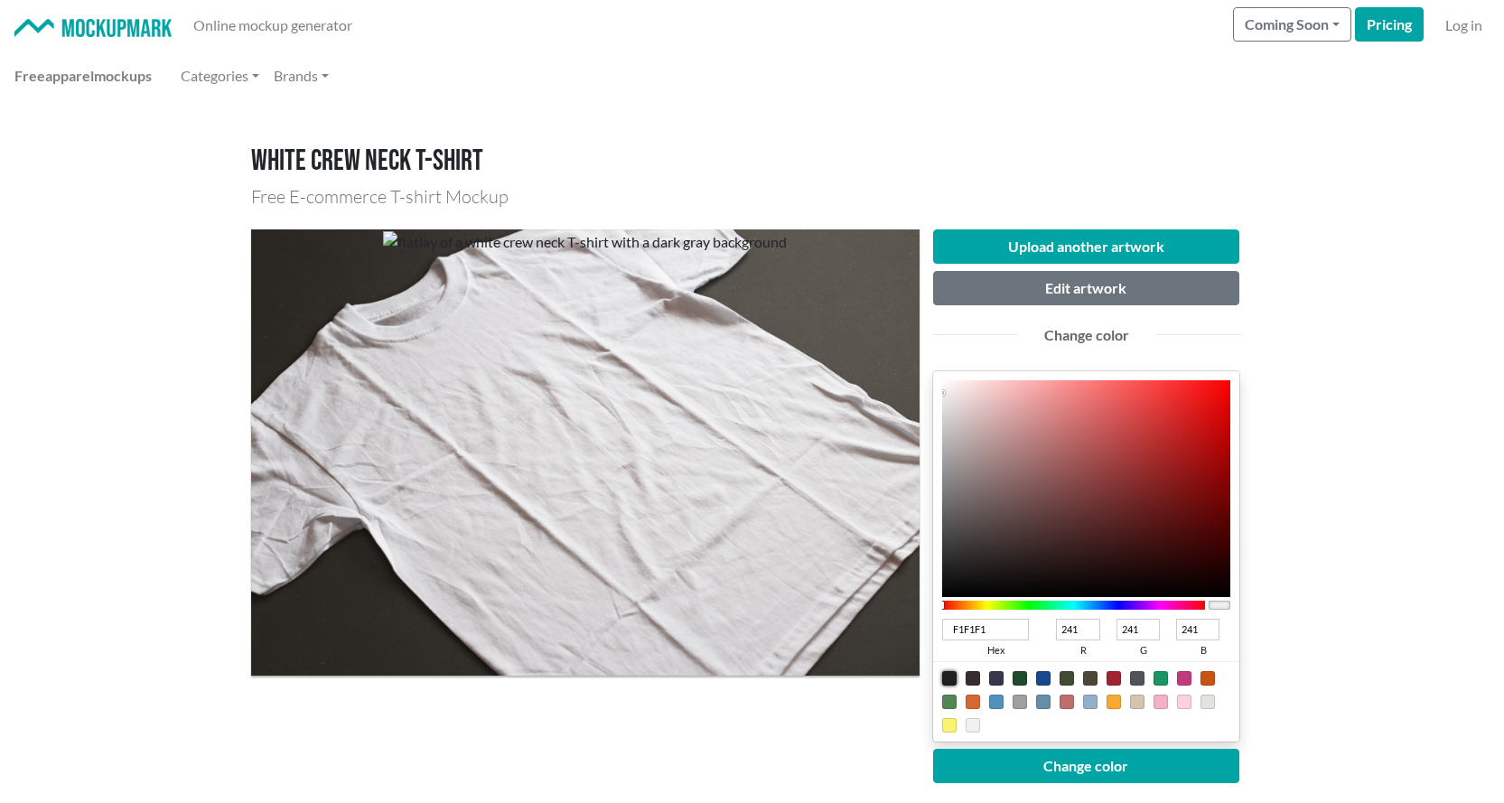
click at [950, 675] on div at bounding box center [949, 678] width 14 height 14
type input "1F1F1F"
type input "31"
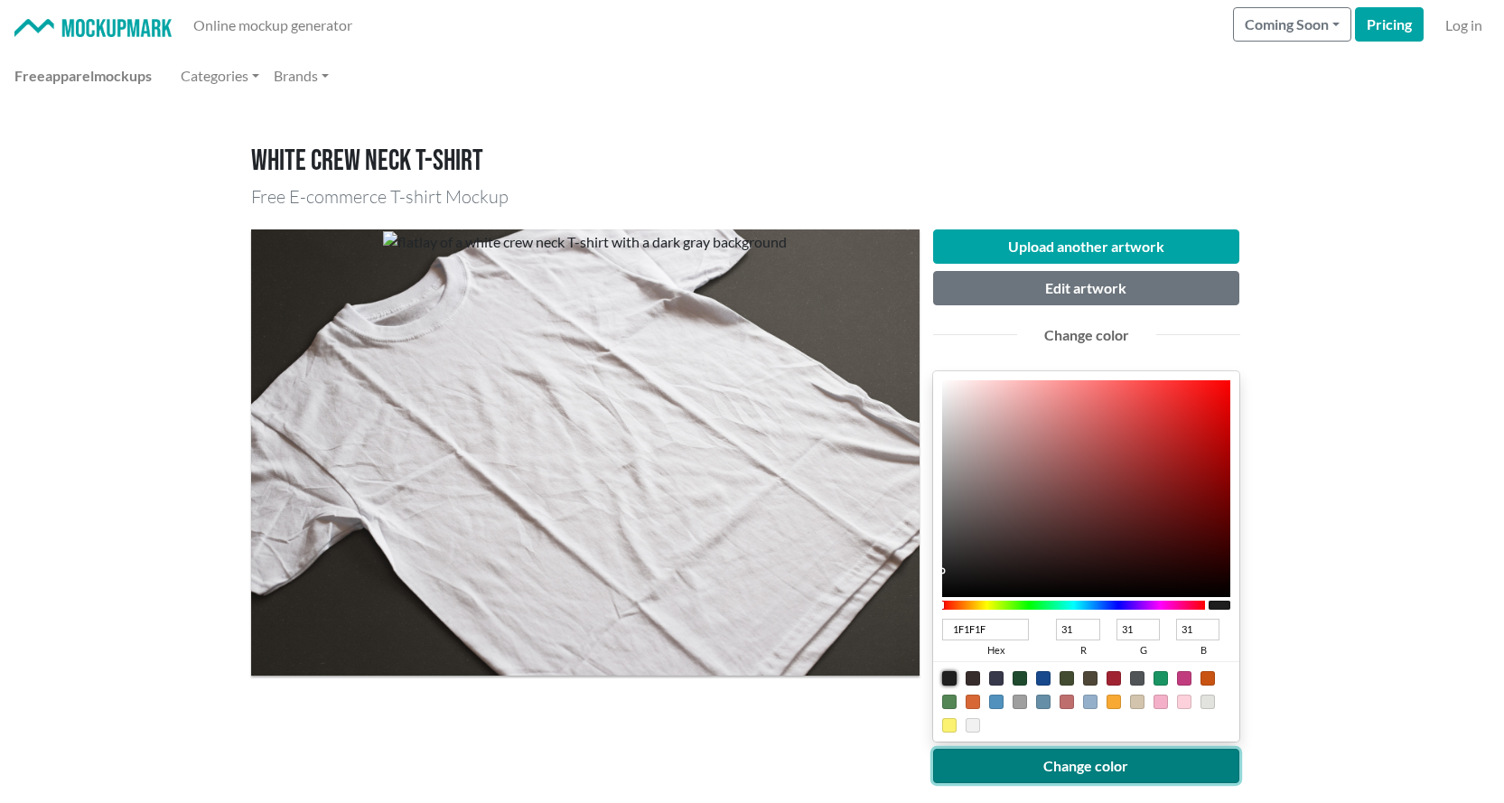
click at [1029, 761] on button "Change color" at bounding box center [1086, 766] width 307 height 34
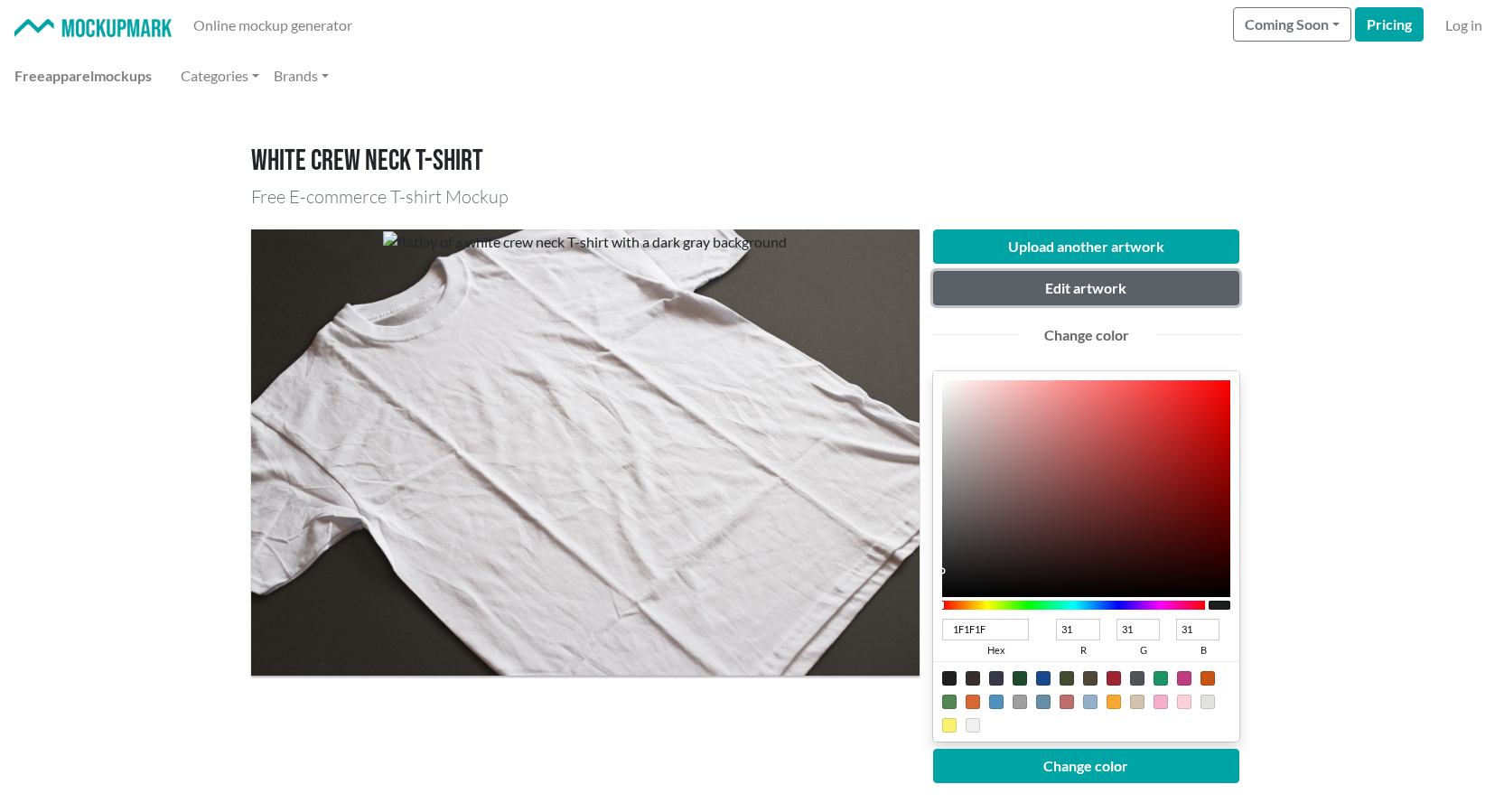
click at [1039, 283] on button "Edit artwork" at bounding box center [1086, 288] width 307 height 34
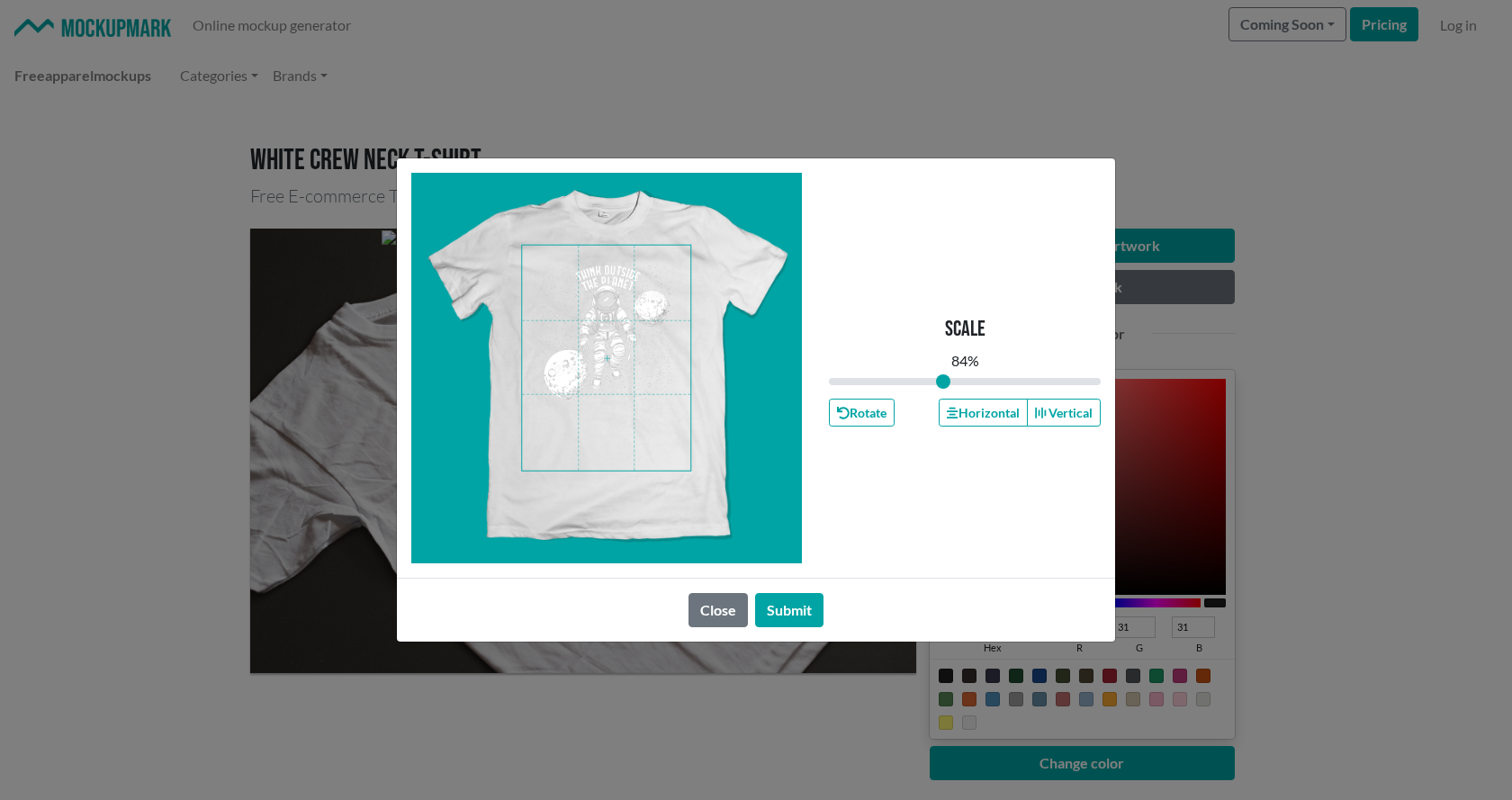
click at [580, 357] on span at bounding box center [606, 359] width 168 height 225
click at [998, 414] on button "Horizontal" at bounding box center [982, 412] width 89 height 28
click at [790, 613] on button "Submit" at bounding box center [789, 610] width 69 height 34
